Goal: Task Accomplishment & Management: Manage account settings

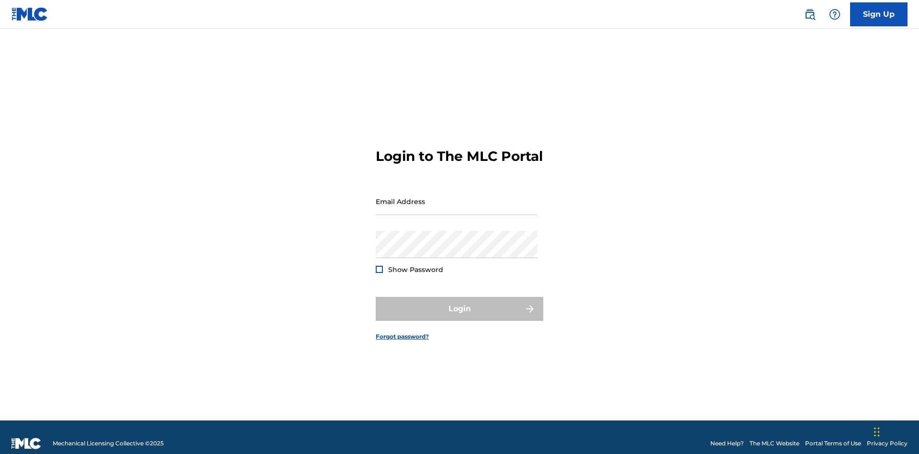
scroll to position [12, 0]
click at [403, 332] on link "Forgot password?" at bounding box center [402, 336] width 53 height 9
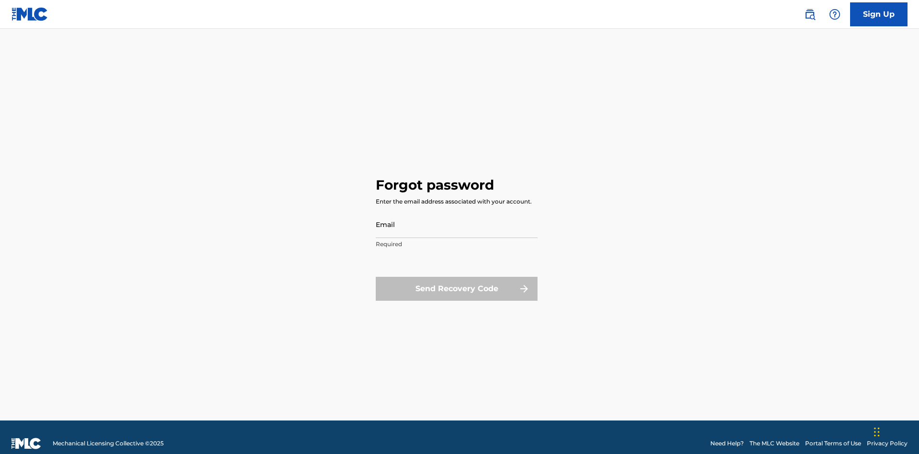
scroll to position [12, 0]
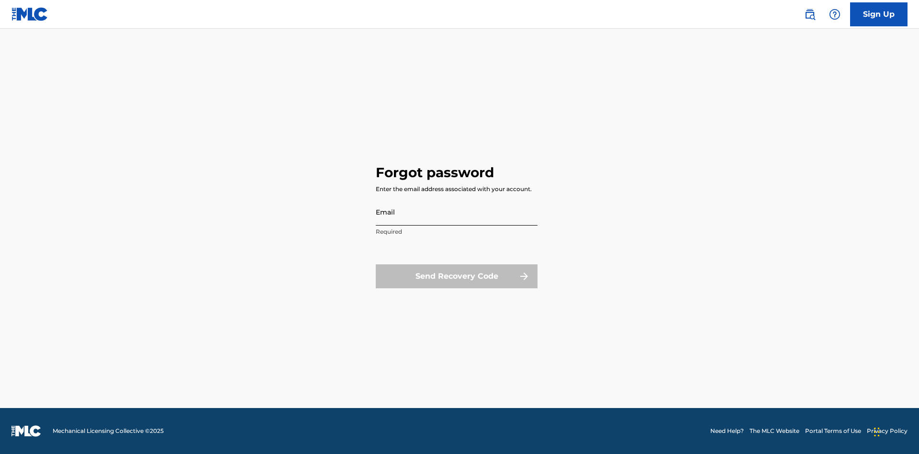
click at [457, 212] on input "Email" at bounding box center [457, 211] width 162 height 27
type input "[EMAIL_ADDRESS][DOMAIN_NAME]"
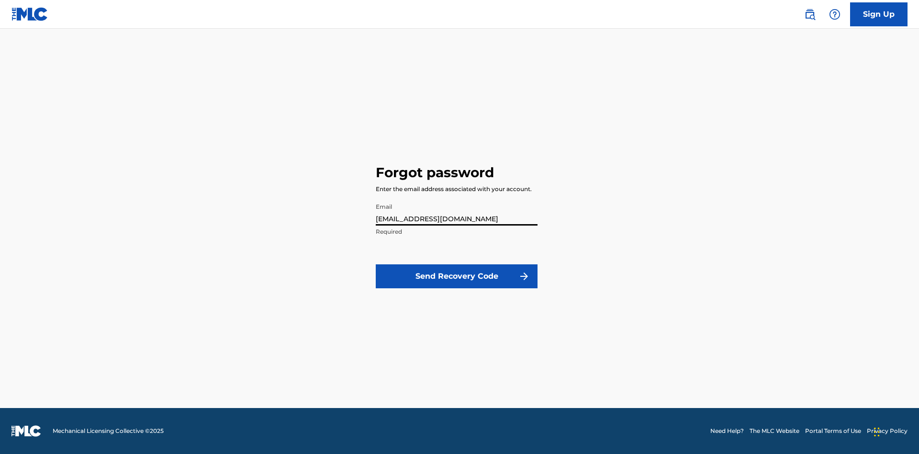
scroll to position [0, 24]
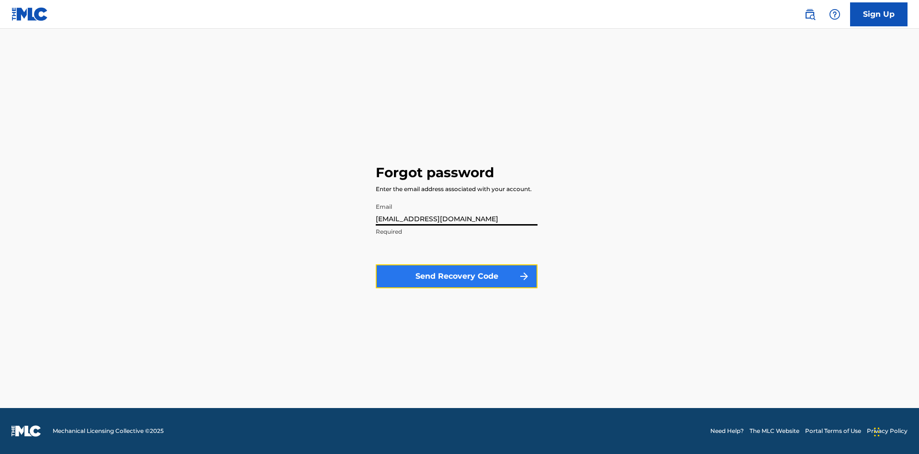
click at [457, 276] on button "Send Recovery Code" at bounding box center [457, 276] width 162 height 24
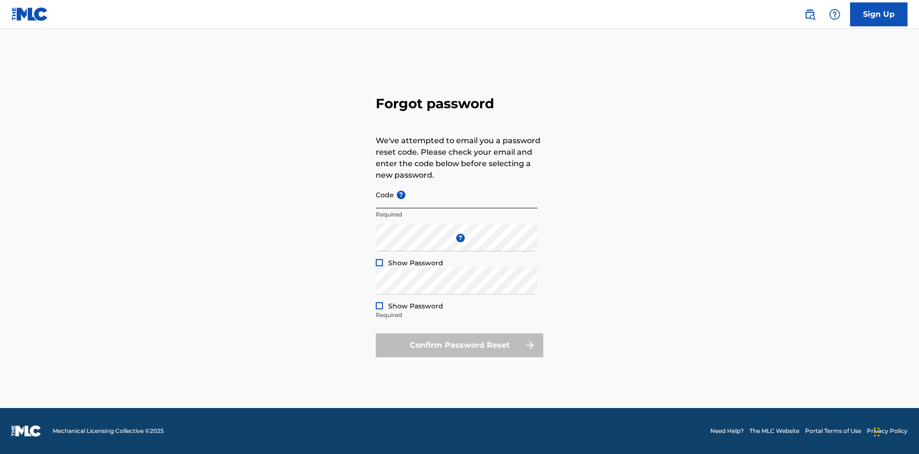
click at [457, 194] on input "Code ?" at bounding box center [457, 194] width 162 height 27
type input "FP_e6ede506209e546d4d71c084e670"
